Goal: Complete application form

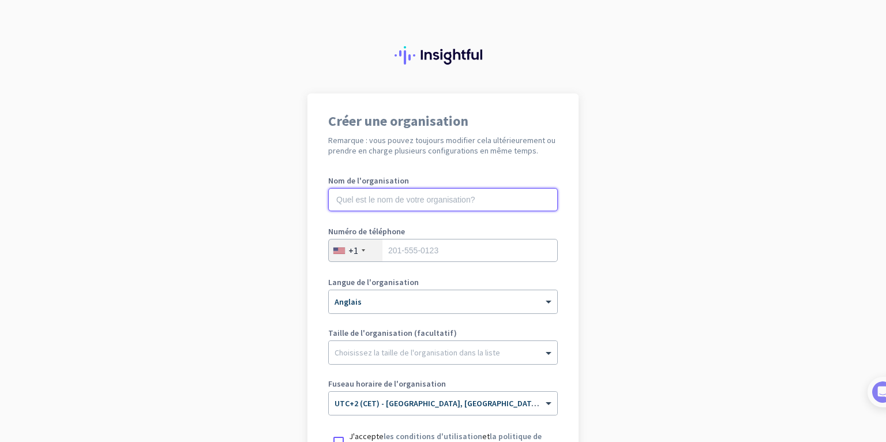
click at [437, 204] on input "text" at bounding box center [443, 199] width 230 height 23
type input "Formalité auto"
click at [371, 256] on div "+1" at bounding box center [356, 250] width 54 height 22
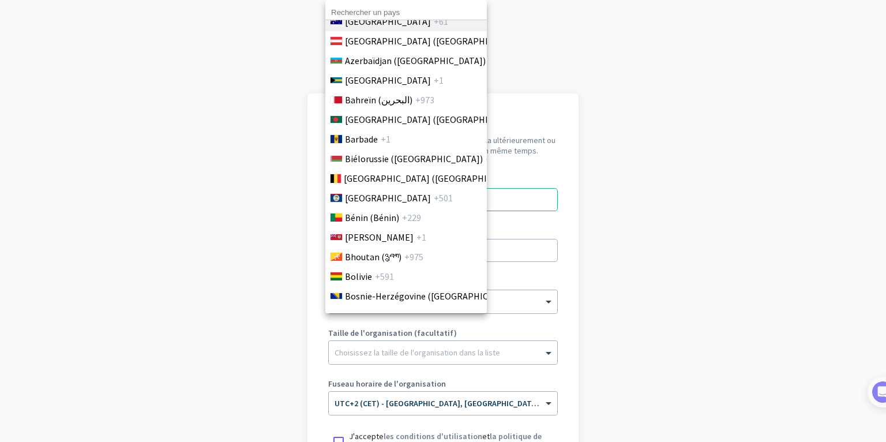
scroll to position [253, 0]
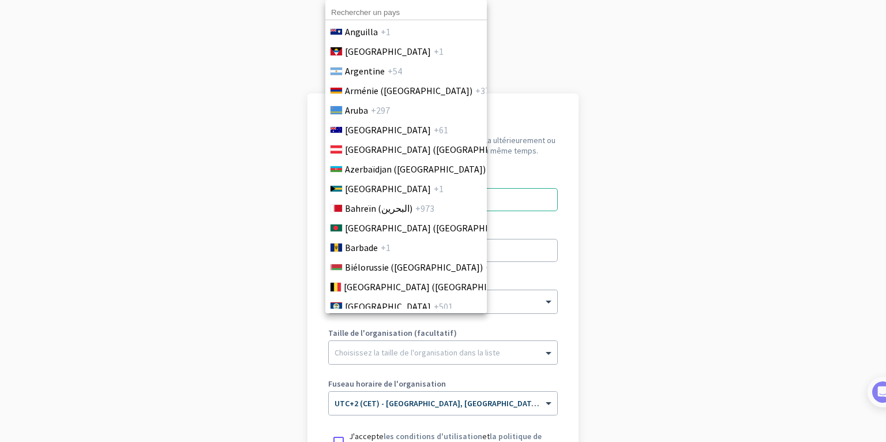
click at [404, 15] on input at bounding box center [405, 12] width 161 height 15
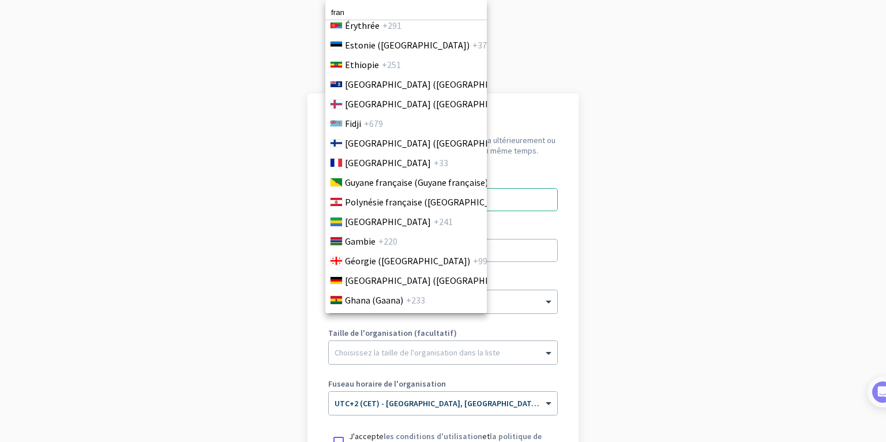
scroll to position [1437, 0]
type input "fran"
click at [388, 159] on li "France +33" at bounding box center [406, 162] width 162 height 20
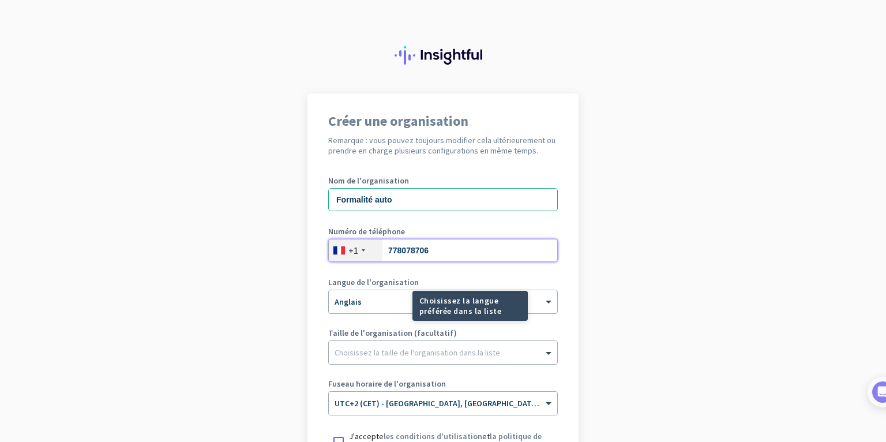
type input "778078706"
click at [369, 303] on div "× Anglais" at bounding box center [436, 302] width 214 height 10
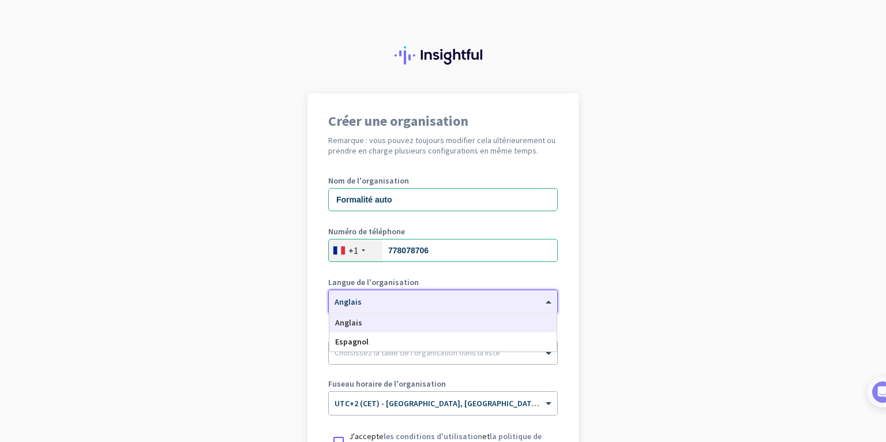
click at [384, 314] on div "Anglais" at bounding box center [442, 322] width 227 height 19
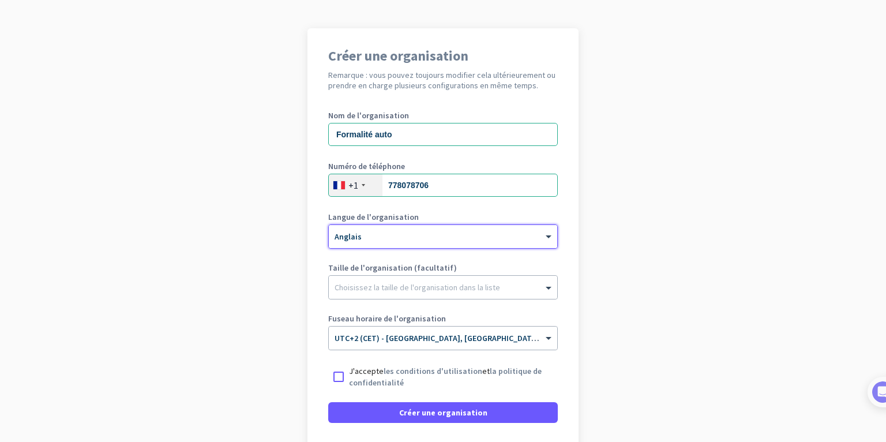
scroll to position [66, 0]
click at [443, 292] on div "Choisissez la taille de l'organisation dans la liste" at bounding box center [443, 286] width 228 height 23
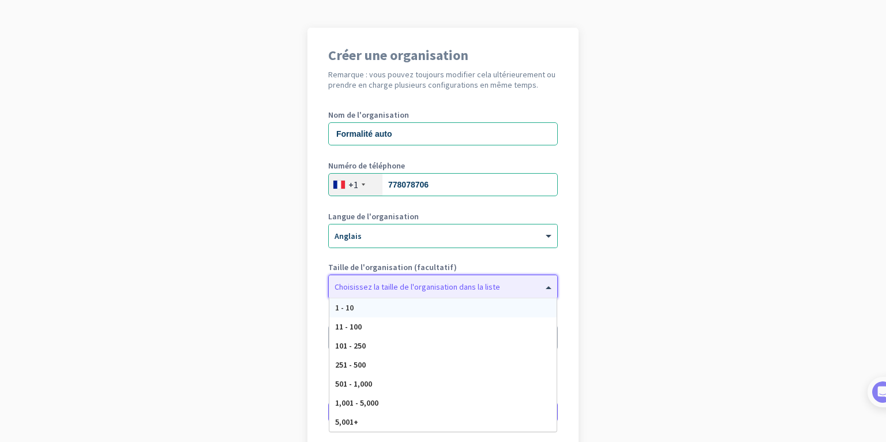
click at [387, 305] on div "1 - 10" at bounding box center [442, 307] width 227 height 19
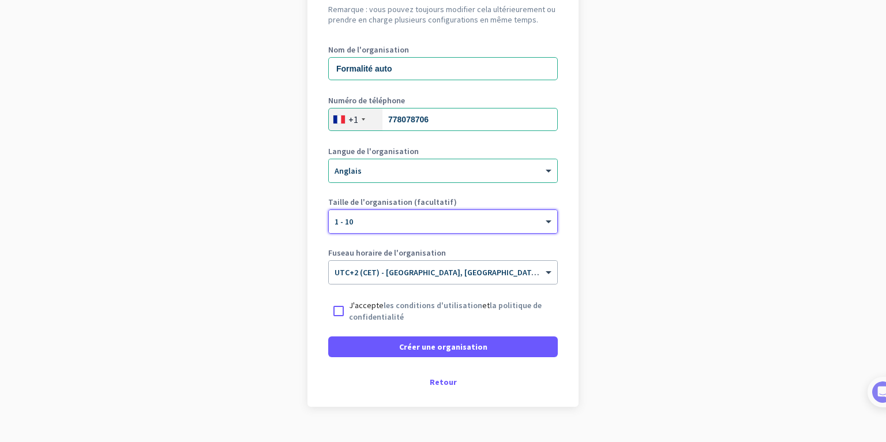
scroll to position [147, 0]
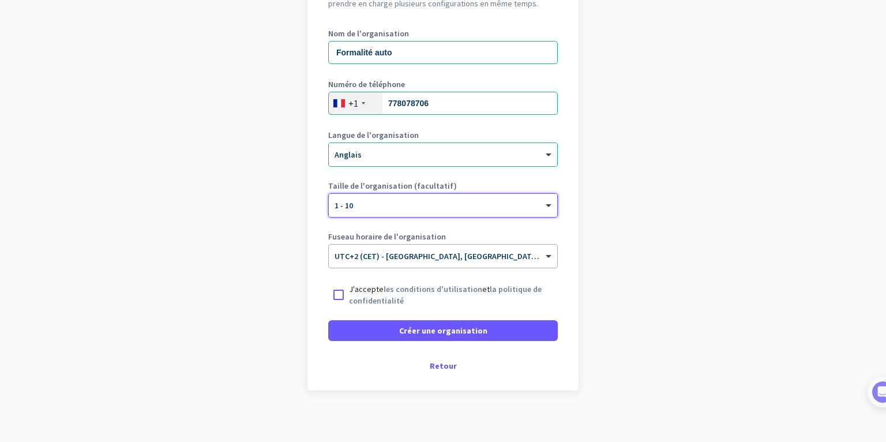
click at [442, 202] on div at bounding box center [443, 202] width 228 height 10
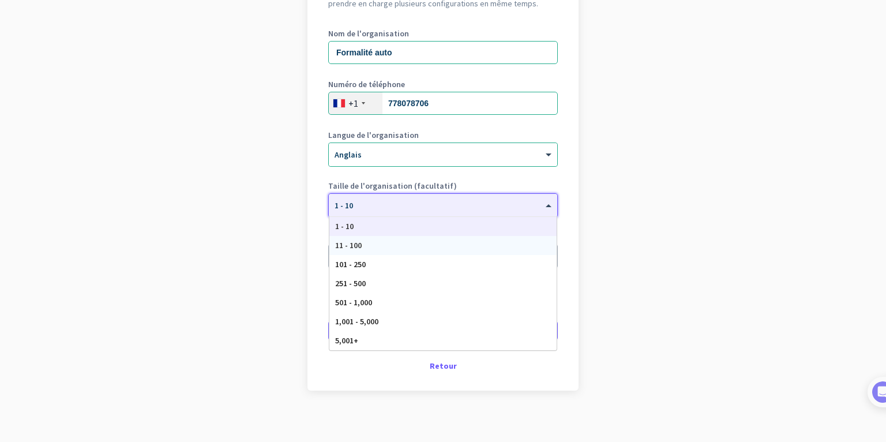
click at [367, 251] on div "11 - 100" at bounding box center [442, 245] width 227 height 19
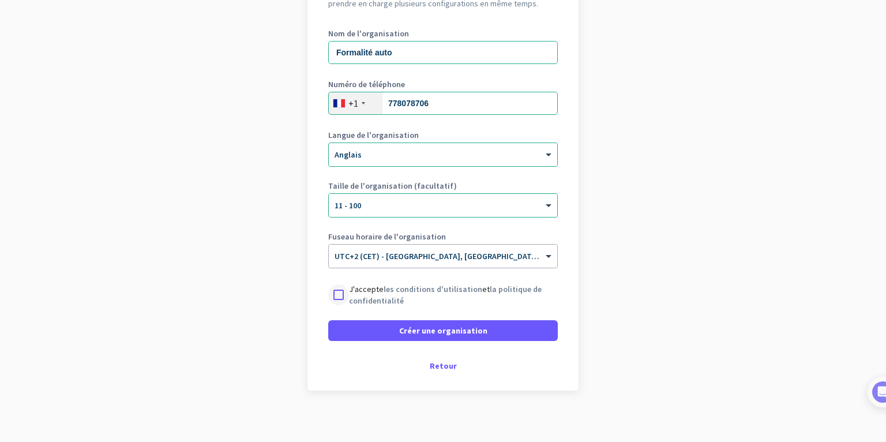
click at [339, 295] on div at bounding box center [338, 294] width 21 height 21
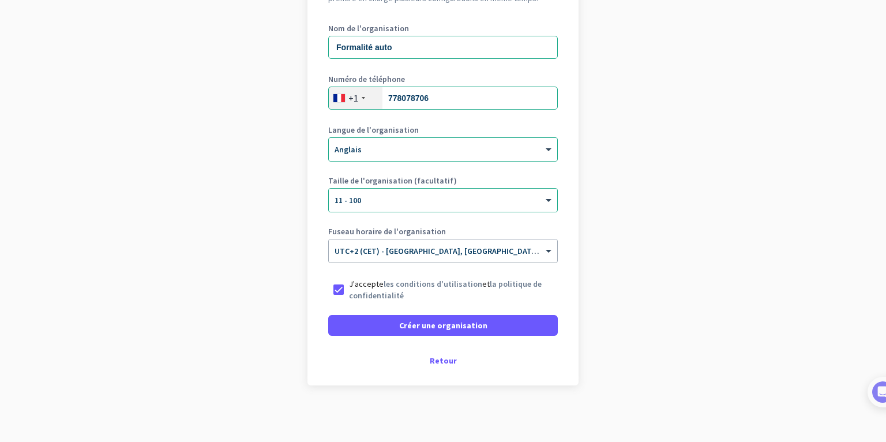
scroll to position [153, 0]
click at [445, 358] on font "Retour" at bounding box center [443, 360] width 27 height 10
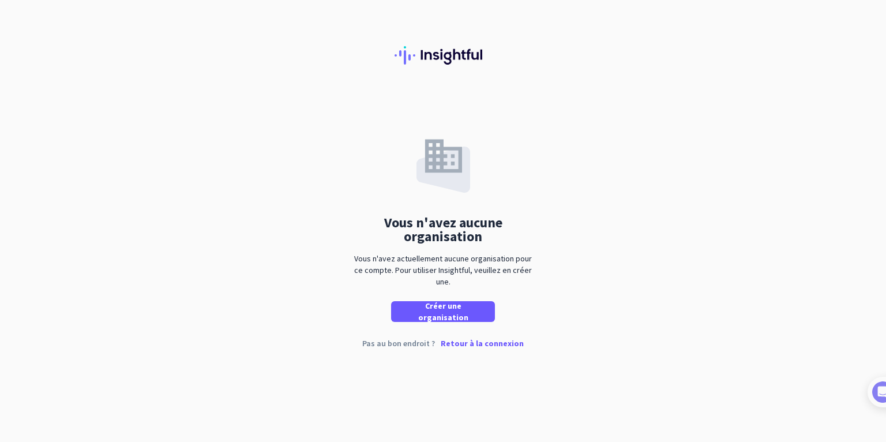
click at [479, 344] on font "Retour à la connexion" at bounding box center [482, 343] width 83 height 10
